Goal: Task Accomplishment & Management: Manage account settings

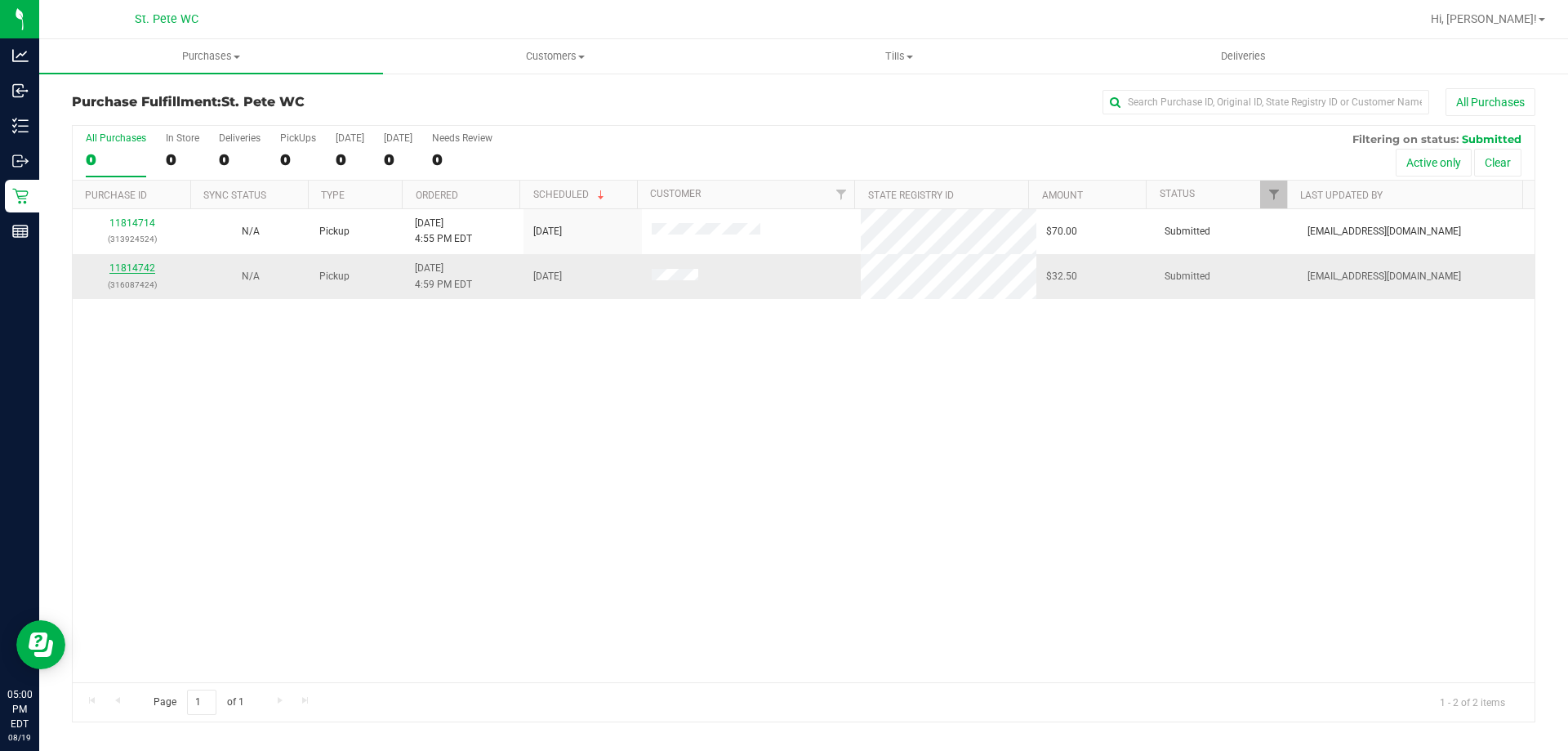
click at [148, 268] on link "11814742" at bounding box center [133, 268] width 46 height 12
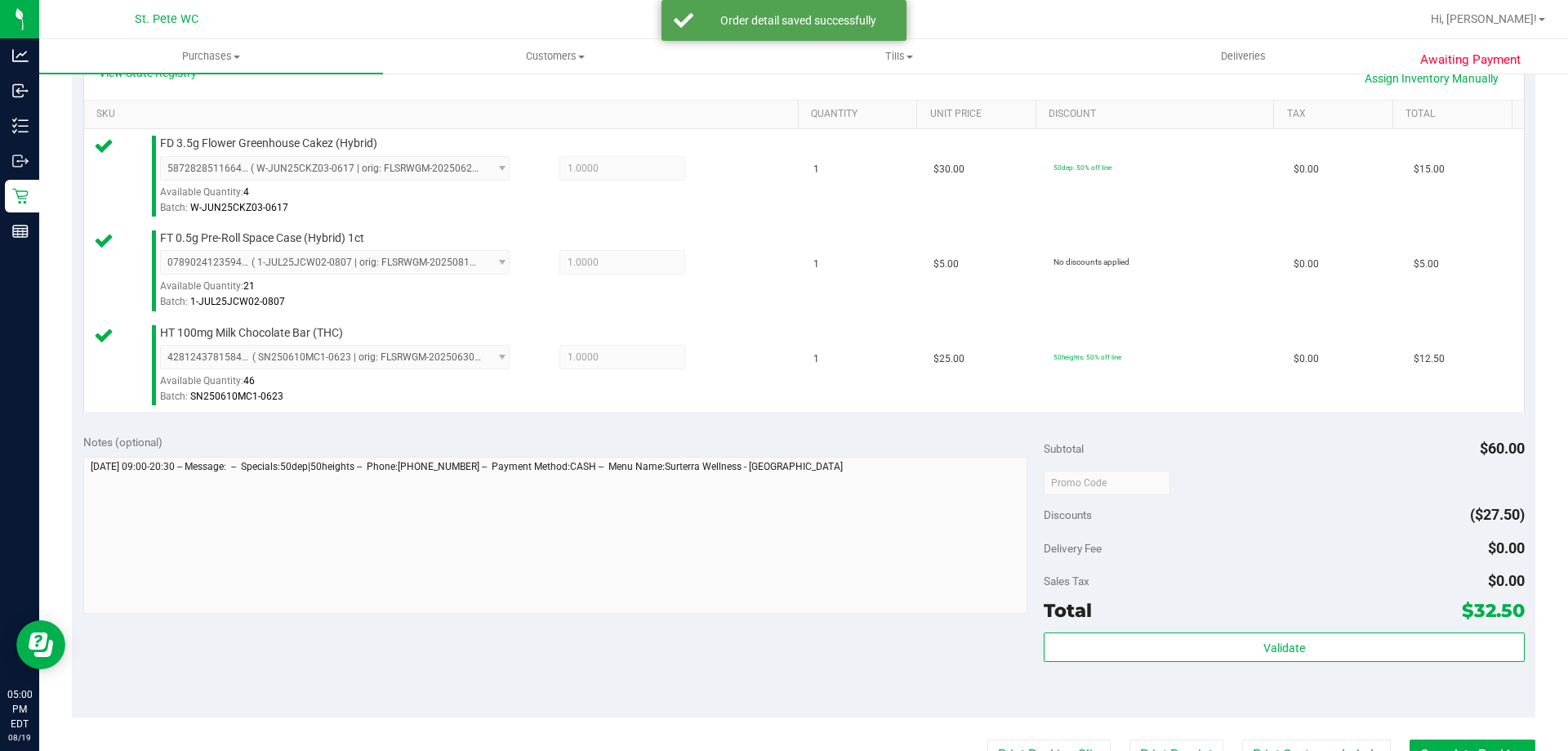
scroll to position [399, 0]
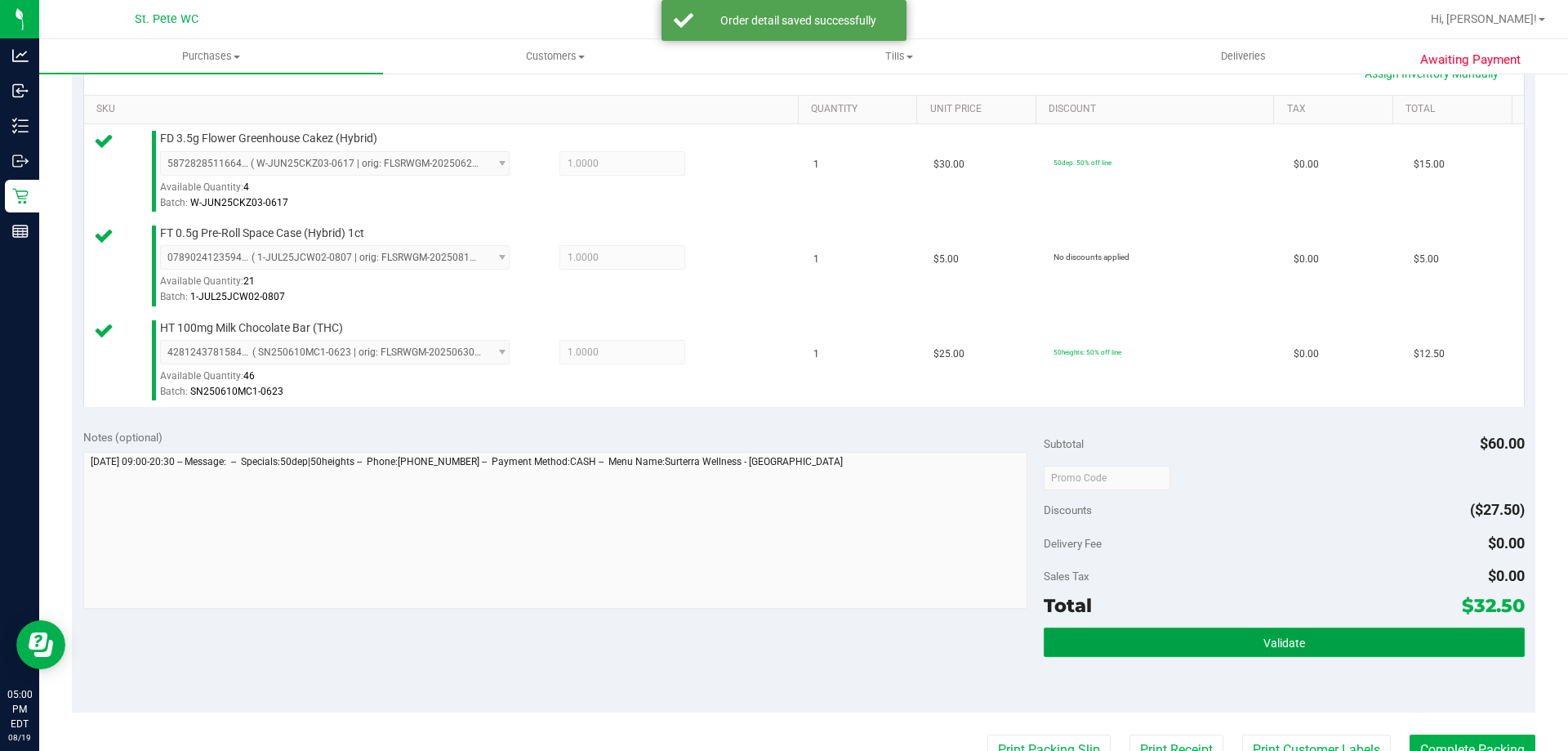
click at [1353, 654] on button "Validate" at bounding box center [1284, 641] width 481 height 30
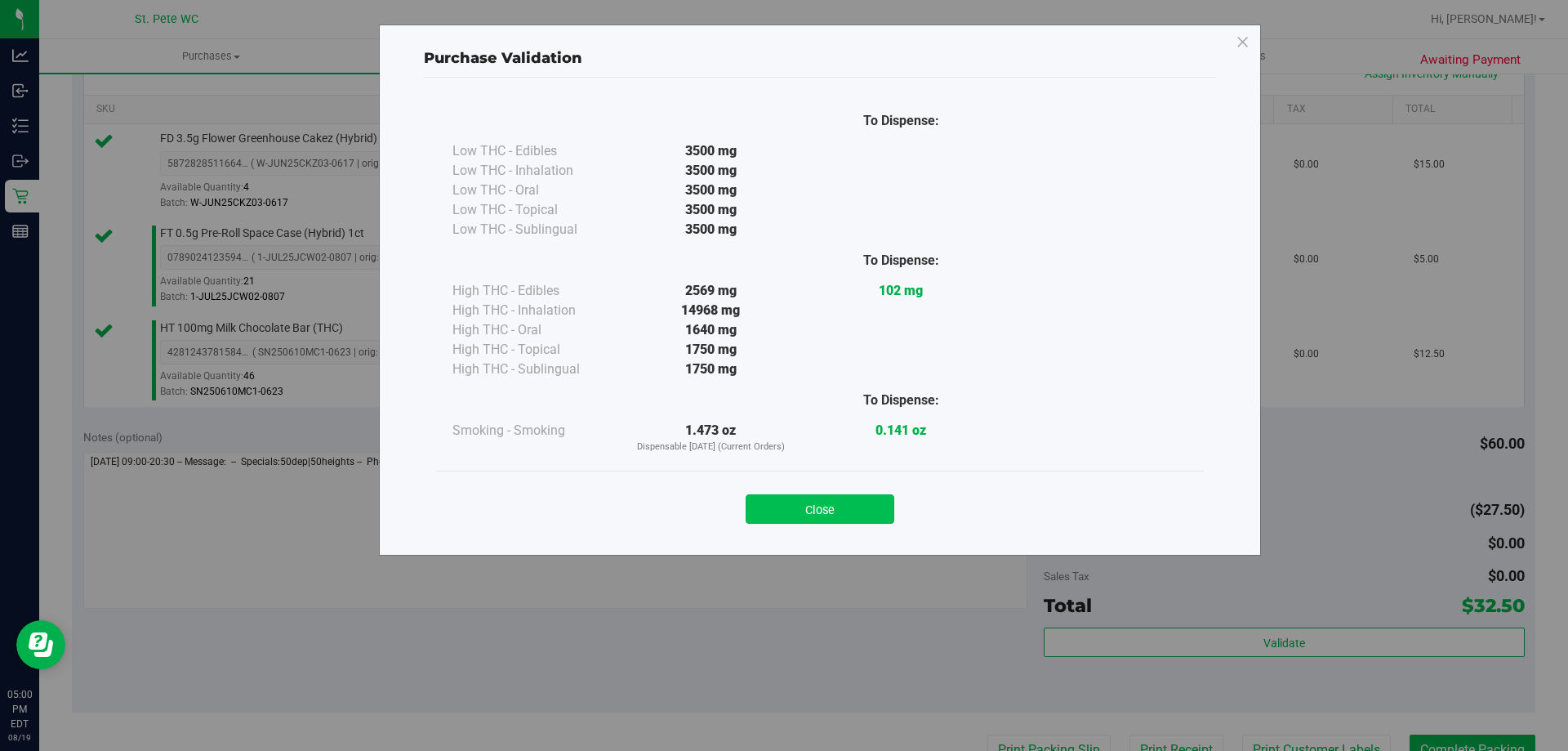
click at [842, 508] on button "Close" at bounding box center [820, 509] width 149 height 30
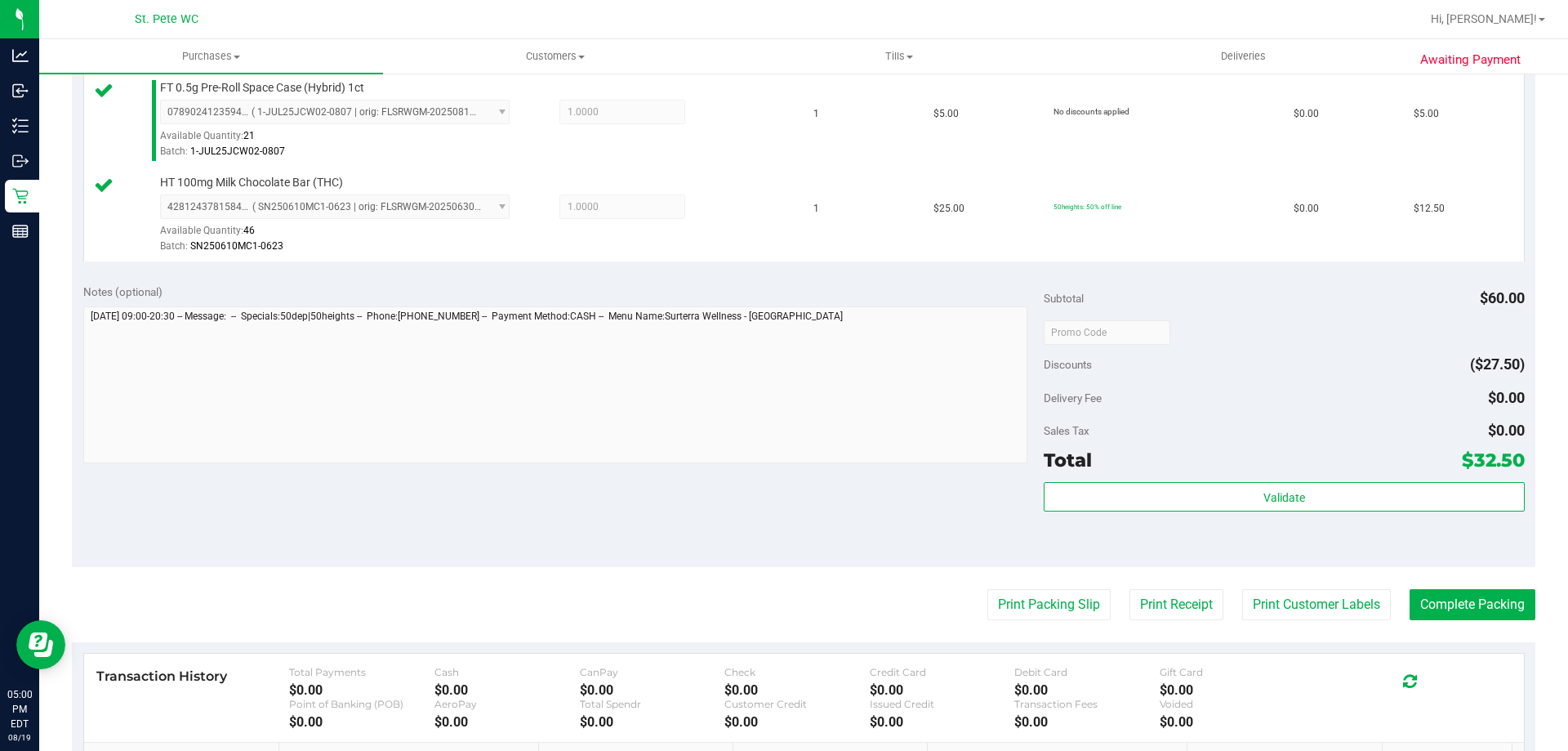
scroll to position [544, 0]
click at [1300, 608] on button "Print Customer Labels" at bounding box center [1316, 605] width 149 height 31
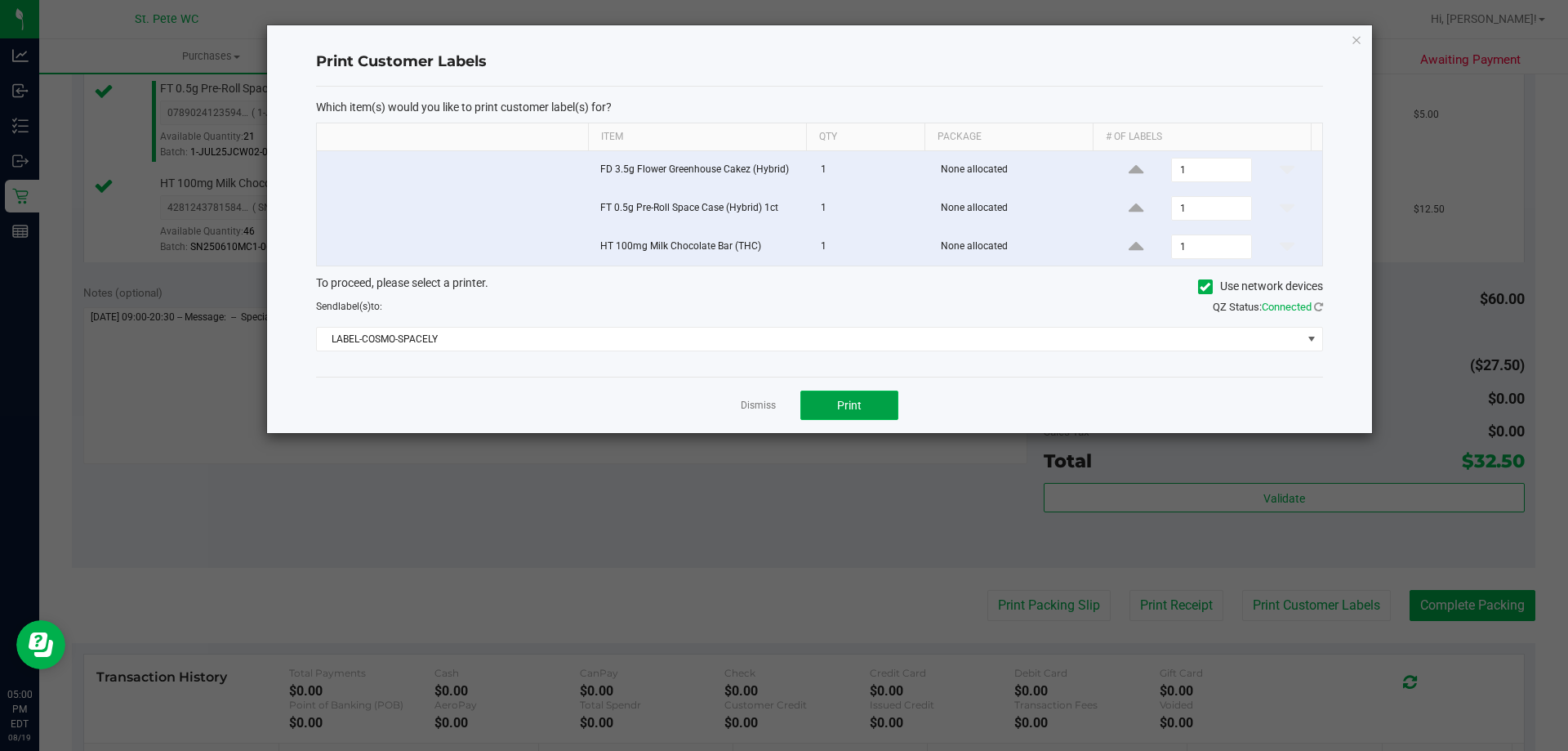
click at [845, 410] on span "Print" at bounding box center [849, 406] width 24 height 13
click at [1356, 43] on icon "button" at bounding box center [1356, 39] width 12 height 19
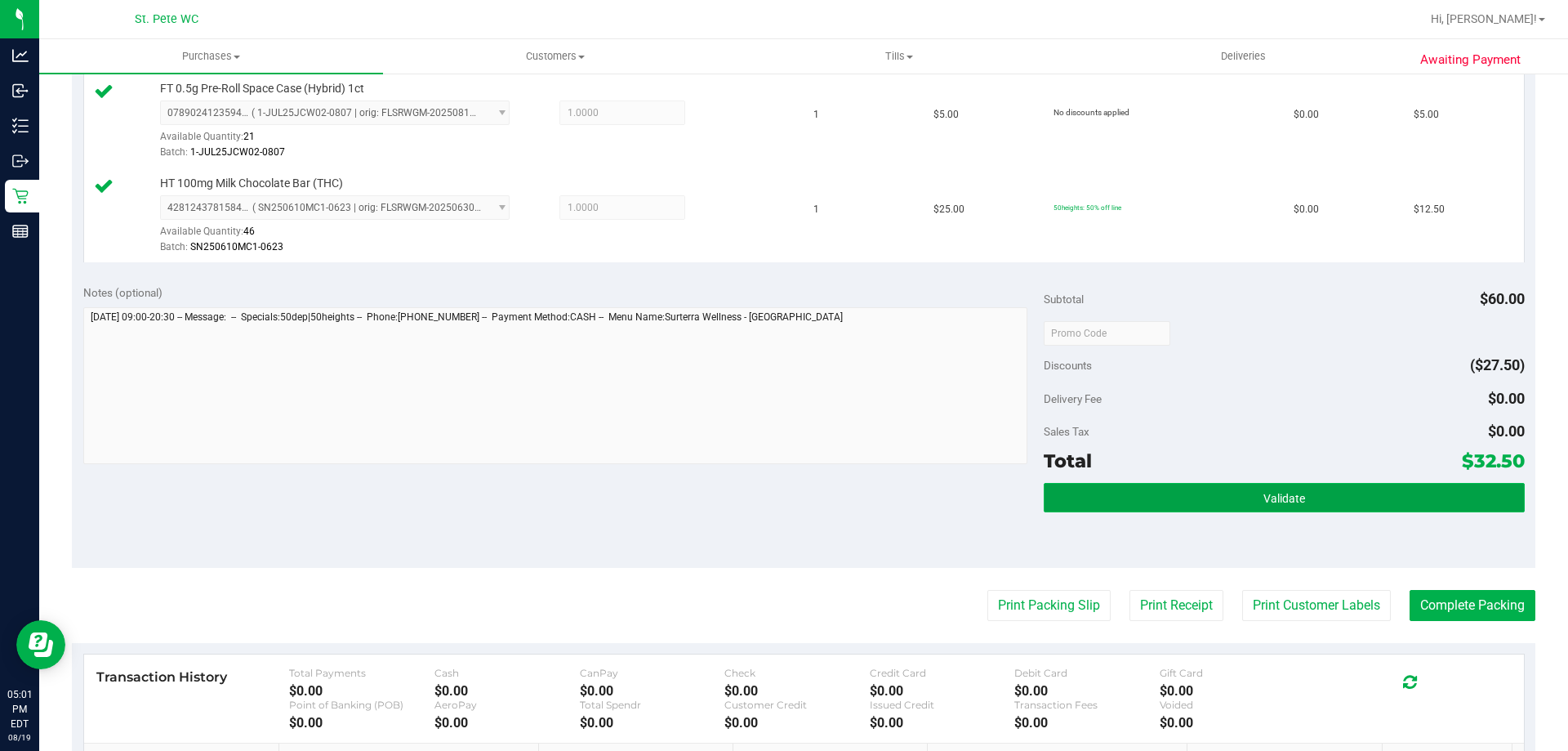
click at [1252, 486] on button "Validate" at bounding box center [1284, 497] width 481 height 30
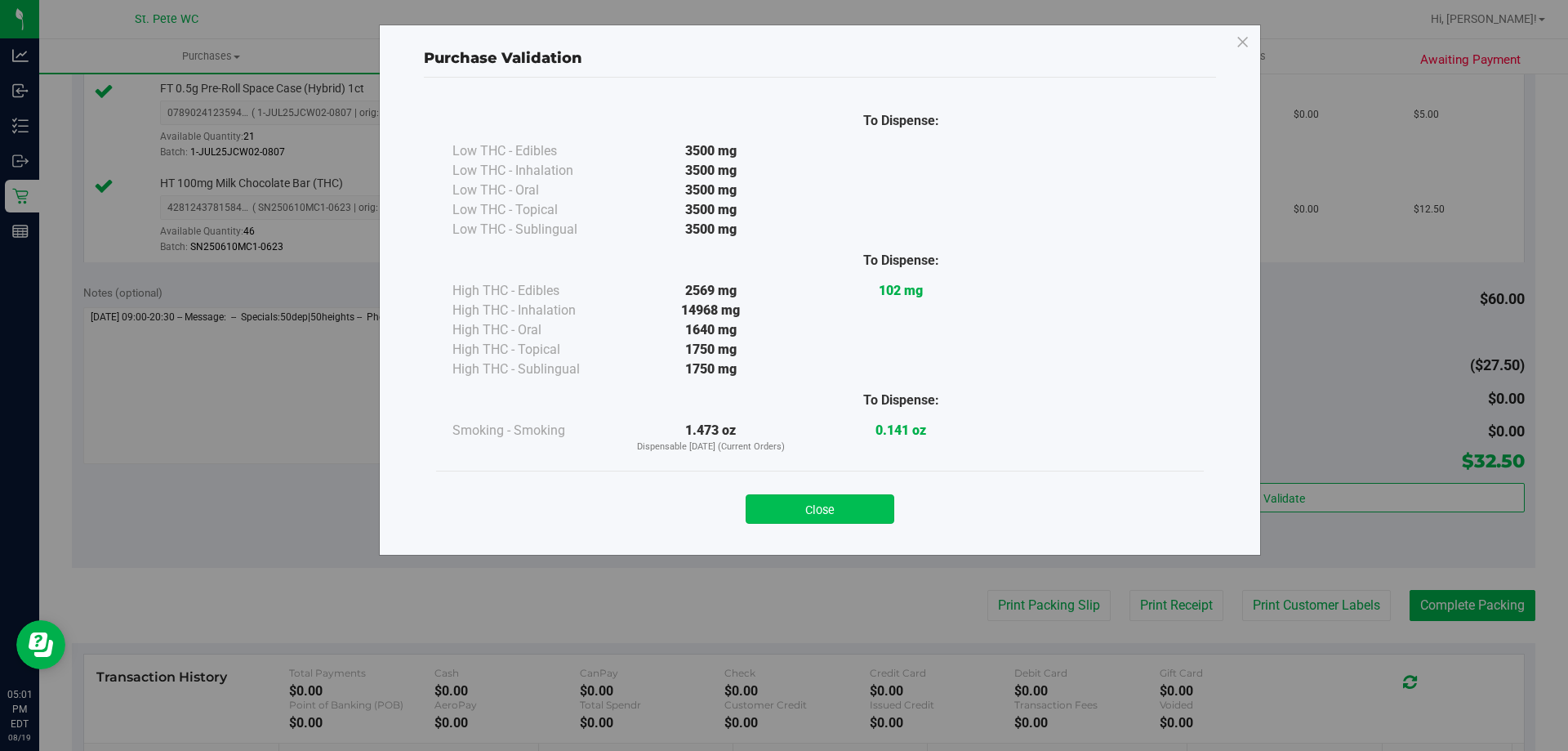
click at [834, 495] on button "Close" at bounding box center [820, 509] width 149 height 30
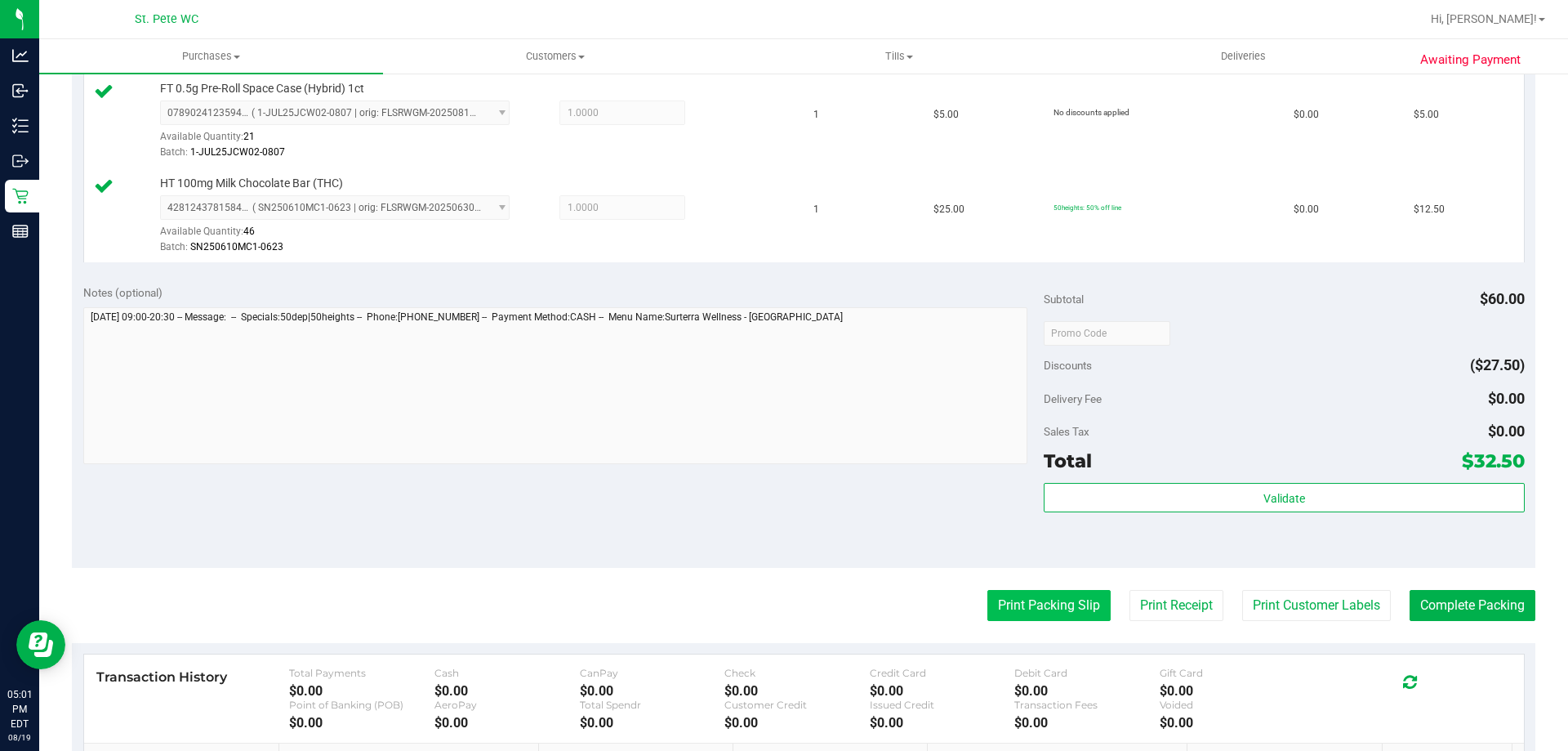
click at [1046, 594] on button "Print Packing Slip" at bounding box center [1049, 605] width 123 height 31
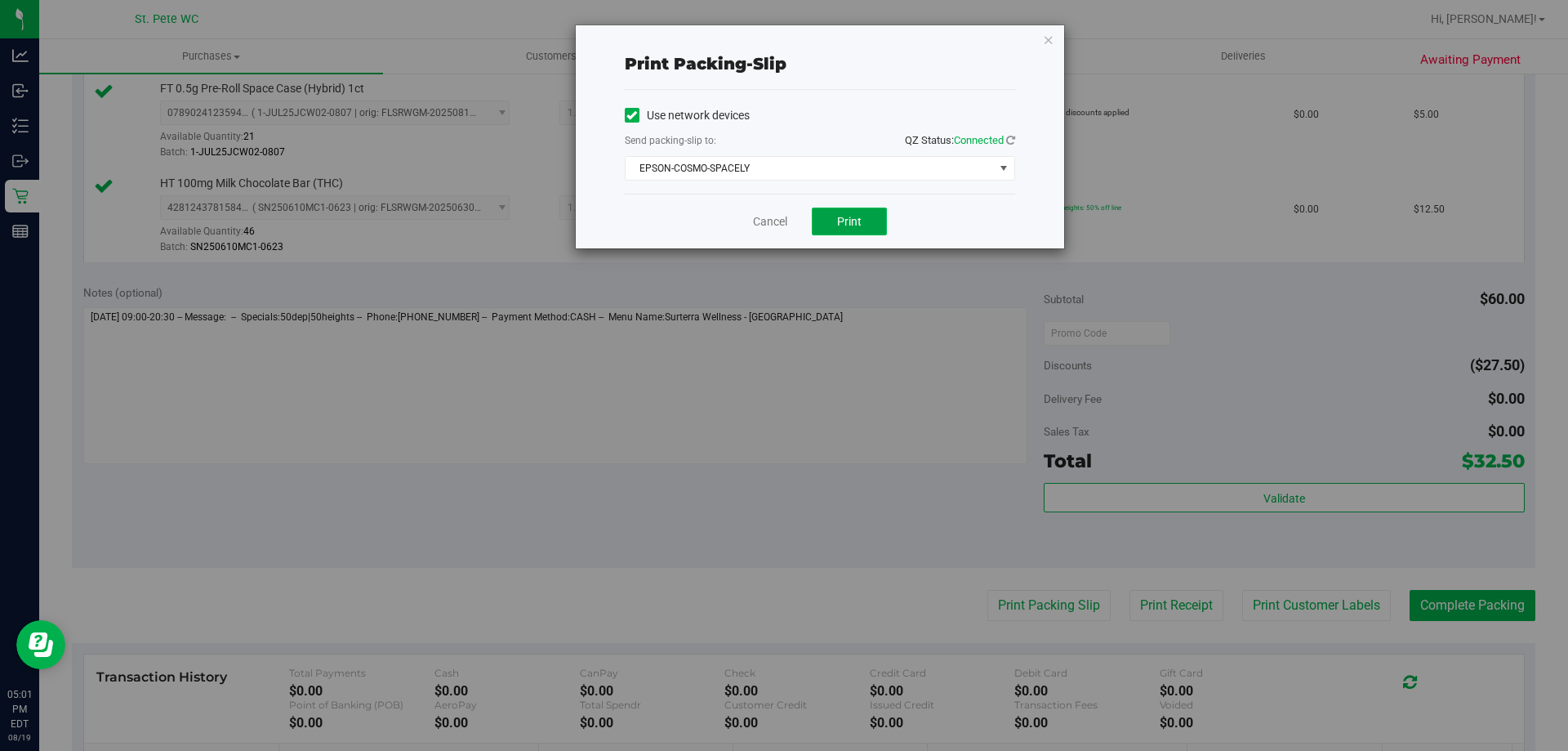
click at [872, 232] on button "Print" at bounding box center [849, 221] width 75 height 28
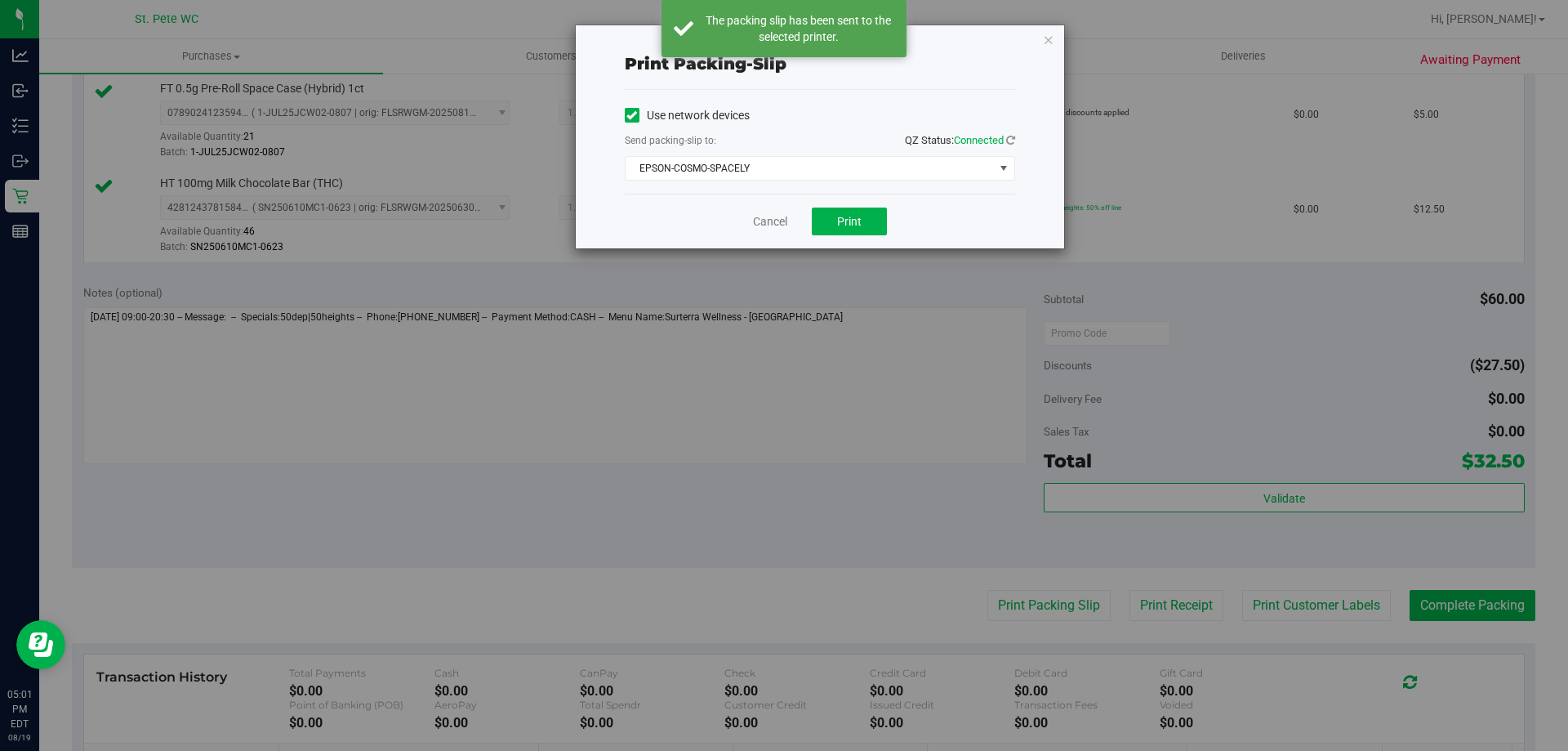
click at [1051, 11] on div "Print packing-slip Use network devices Send packing-slip to: QZ Status: Connect…" at bounding box center [790, 375] width 1580 height 751
click at [1044, 38] on icon "button" at bounding box center [1049, 39] width 12 height 19
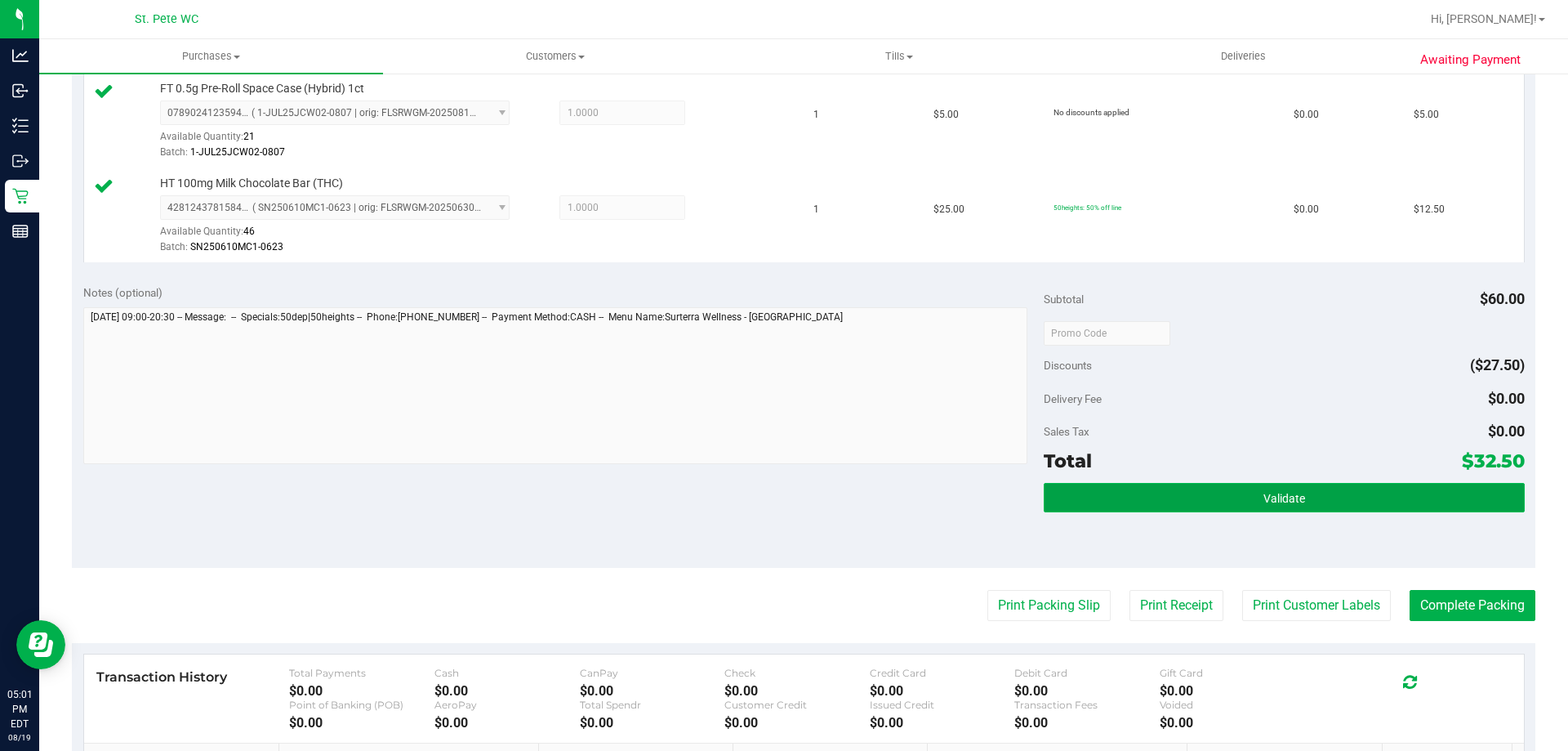
click at [1296, 507] on button "Validate" at bounding box center [1284, 497] width 481 height 30
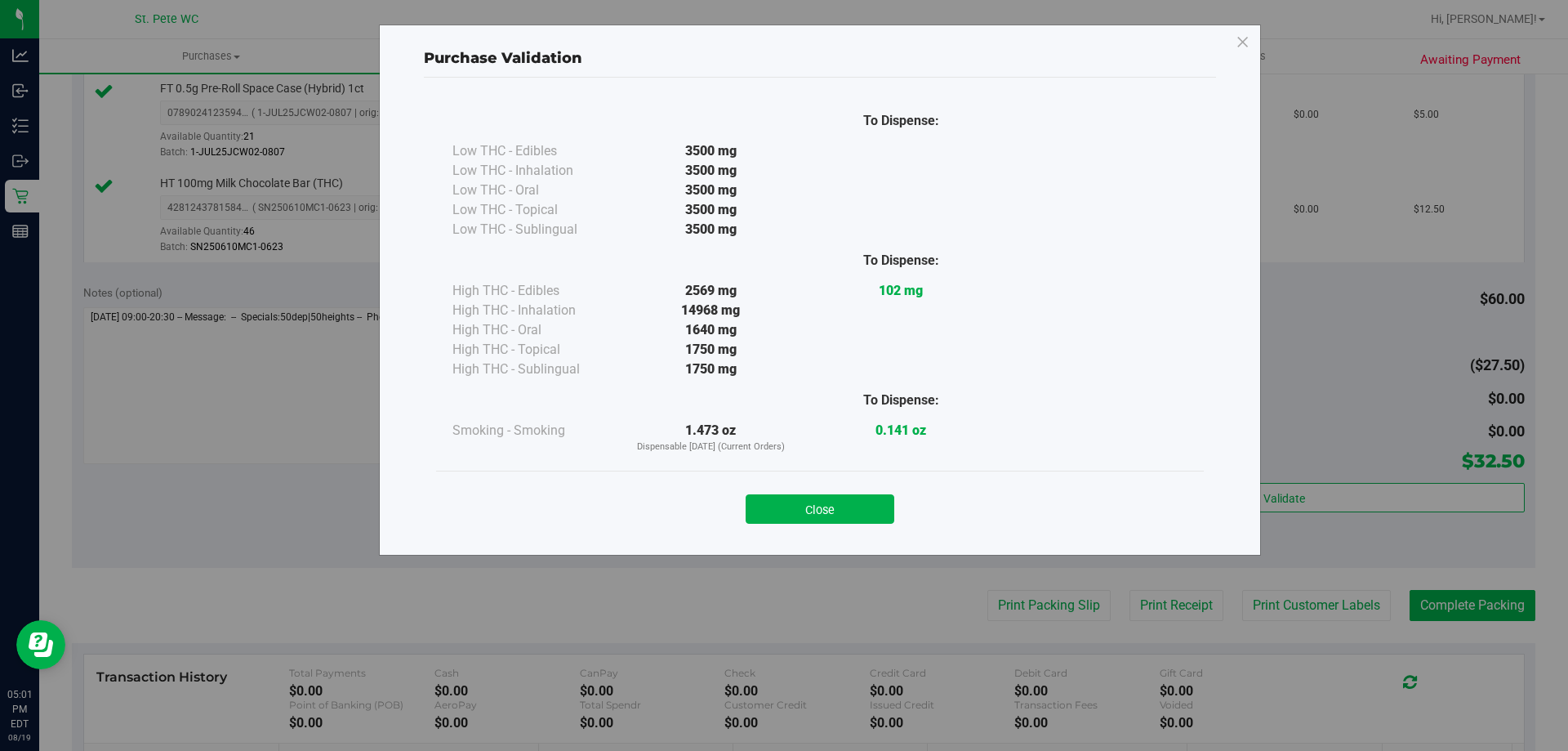
click at [834, 542] on div "Purchase Validation To Dispense: Low THC - Edibles 3500 mg" at bounding box center [820, 289] width 883 height 531
click at [847, 515] on button "Close" at bounding box center [820, 509] width 149 height 30
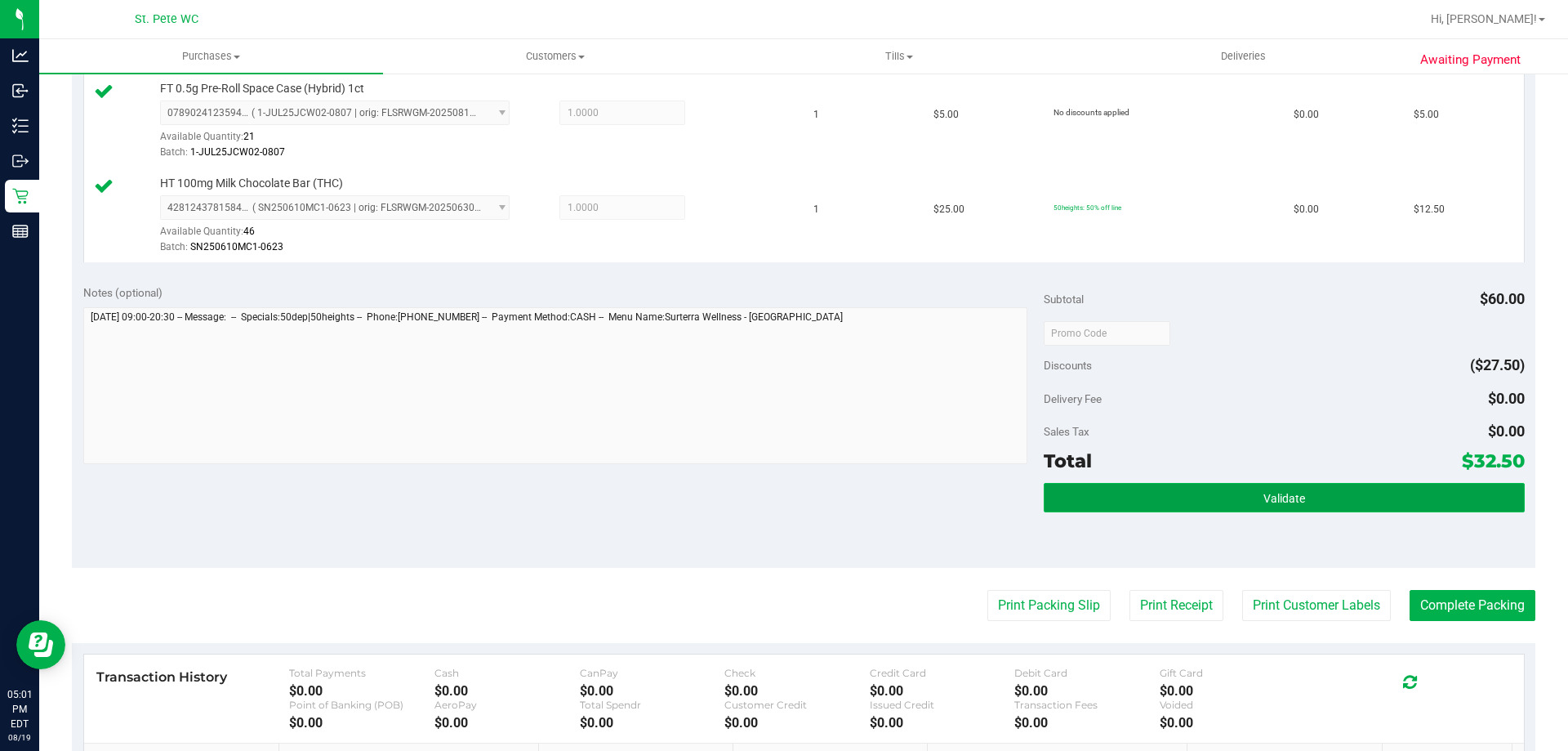
click at [1326, 491] on button "Validate" at bounding box center [1284, 497] width 481 height 30
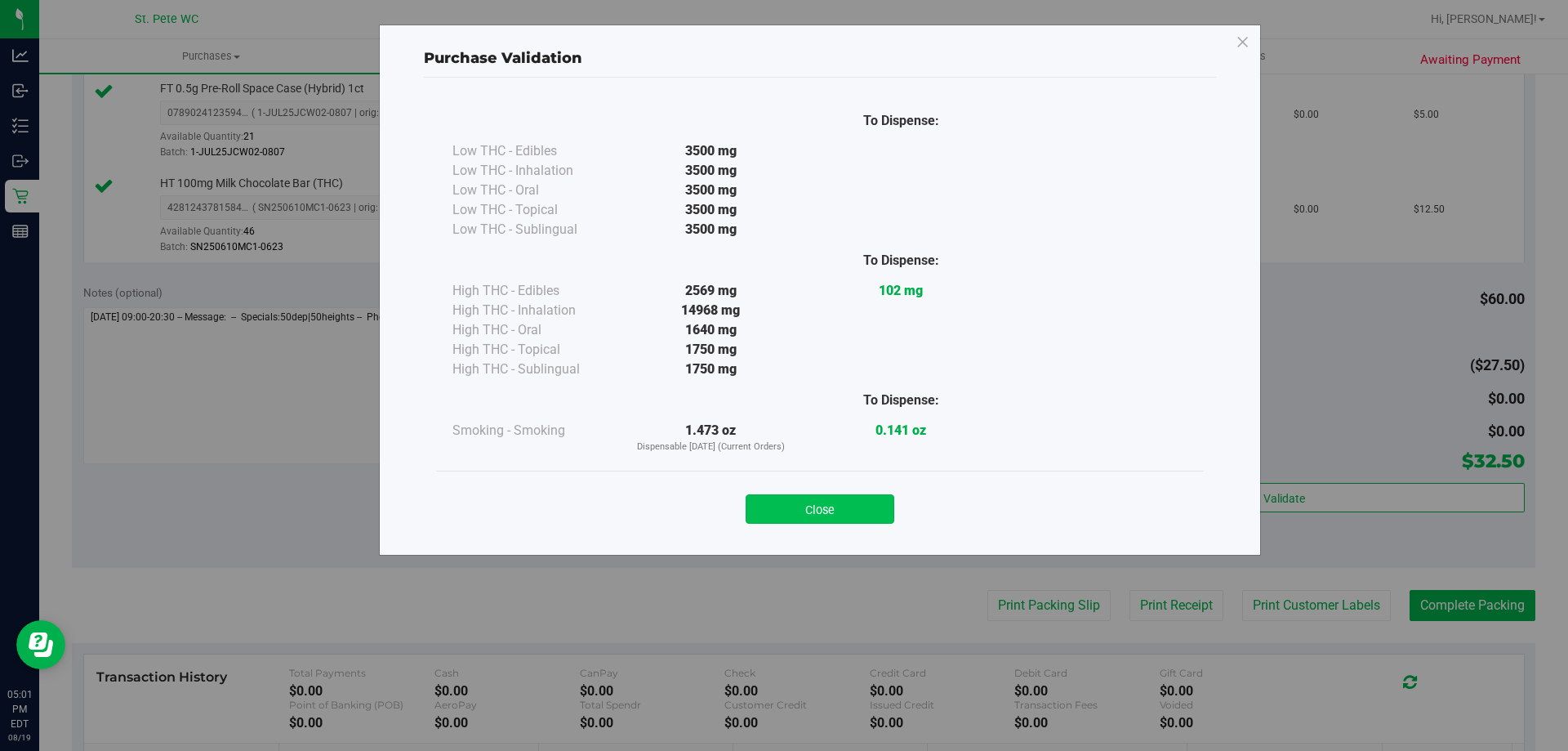
click at [851, 500] on button "Close" at bounding box center [820, 509] width 149 height 30
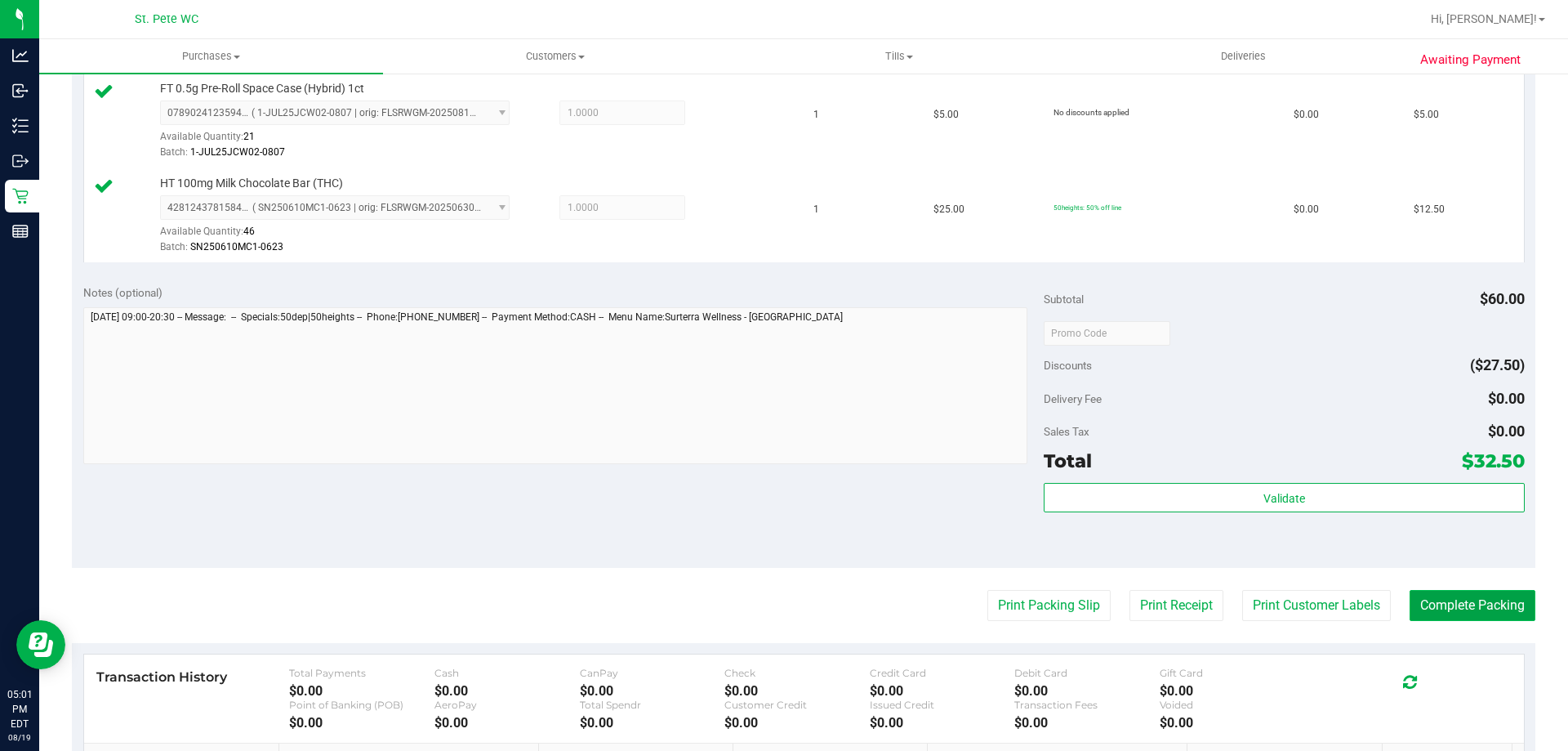
click at [1463, 613] on button "Complete Packing" at bounding box center [1472, 605] width 126 height 31
